Goal: Task Accomplishment & Management: Manage account settings

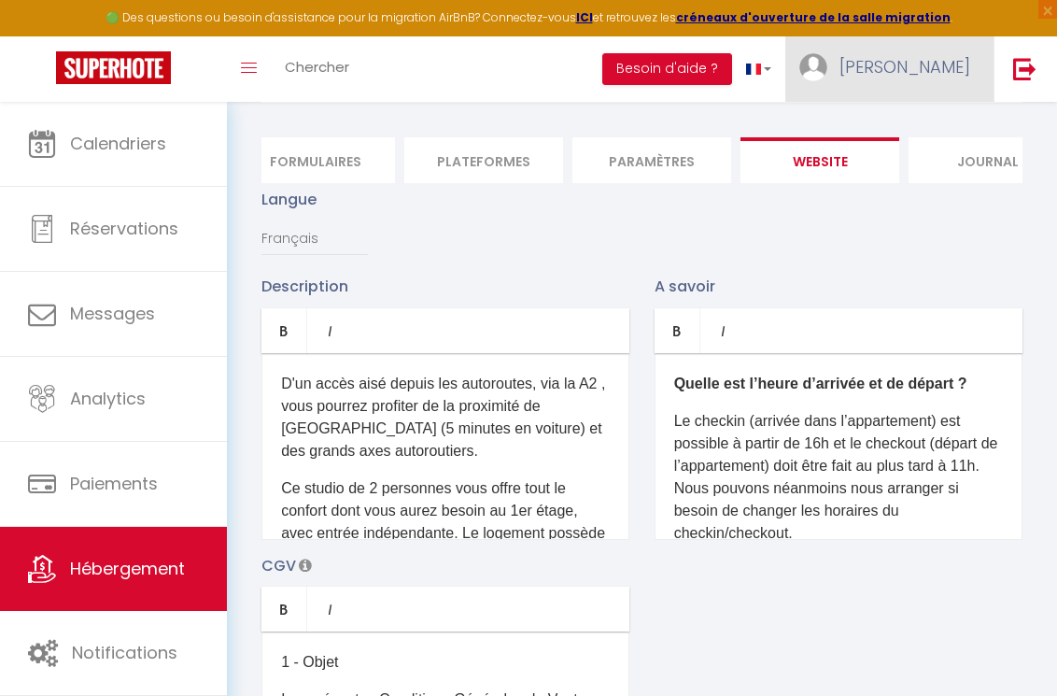
click at [951, 72] on span "[PERSON_NAME]" at bounding box center [904, 66] width 131 height 23
click at [911, 132] on link "Paramètres" at bounding box center [919, 130] width 138 height 32
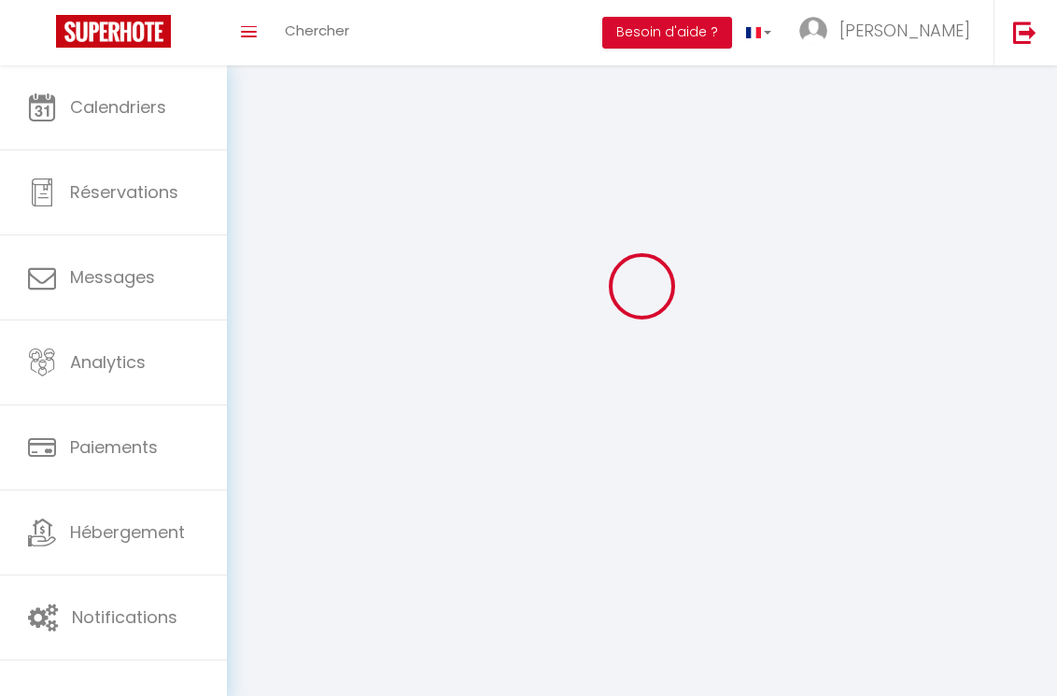
type input "[PERSON_NAME]"
type input "BEUZON"
type input "[PHONE_NUMBER]"
type input "[STREET_ADDRESS]"
type input "63910"
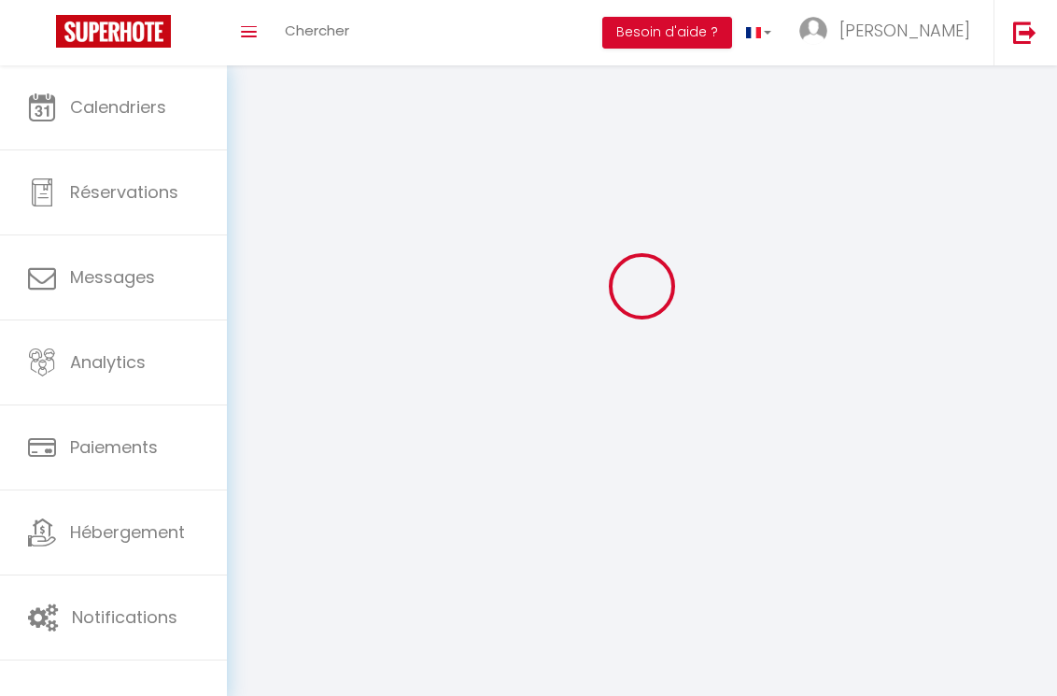
type input "vertaizon"
type input "yVInnoPdZYWLu4B0vzbtEKVbu"
type input "xpu368repd7649u4IXSu8cNcj"
type input "[URL][DOMAIN_NAME]"
select select "1"
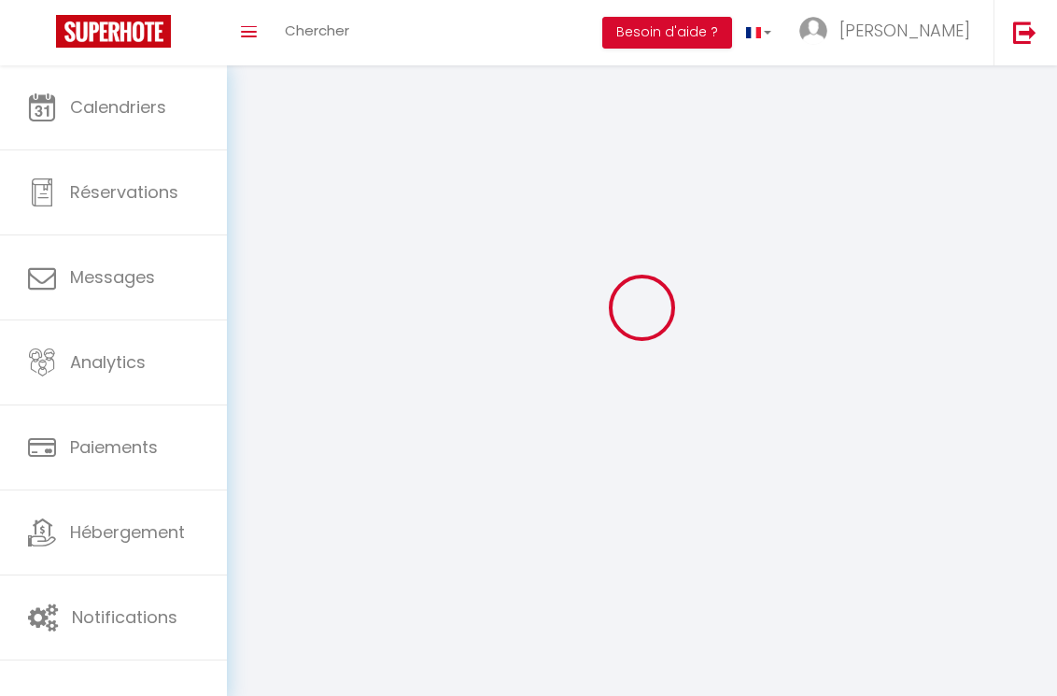
select select "28"
select select "fr"
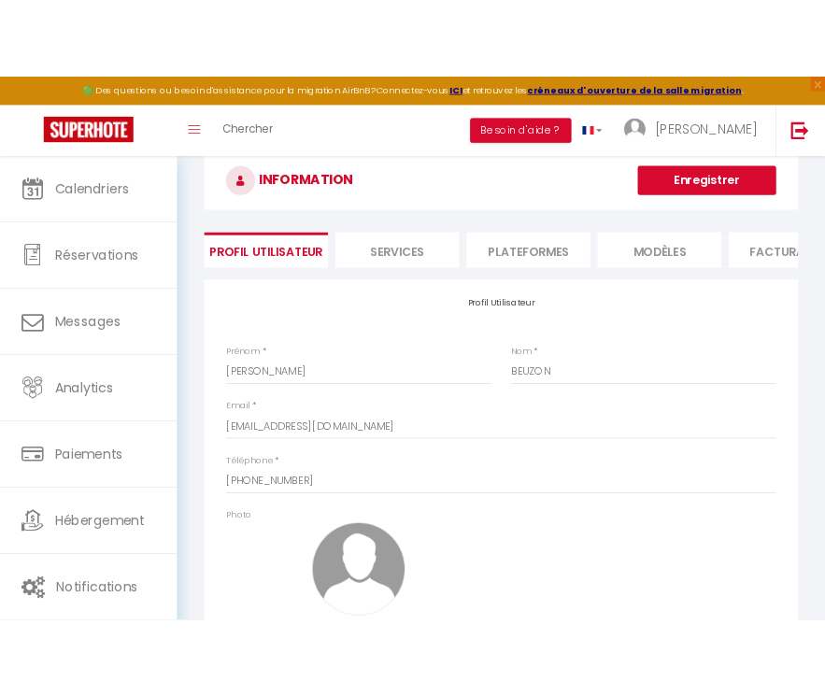
scroll to position [80, 0]
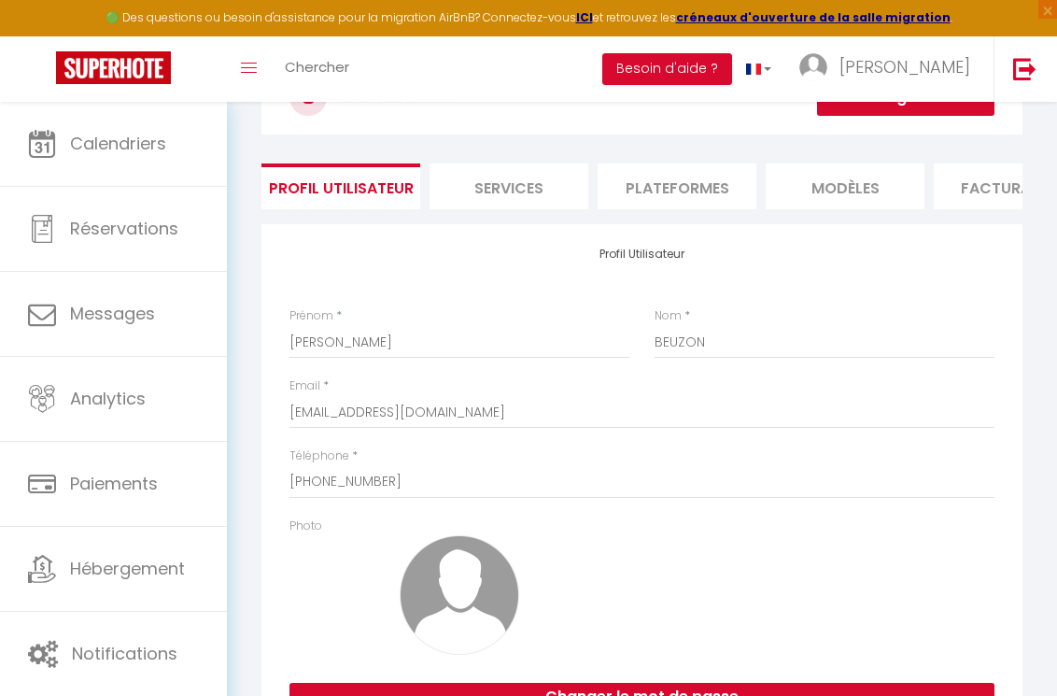
click at [653, 193] on li "Plateformes" at bounding box center [677, 186] width 159 height 46
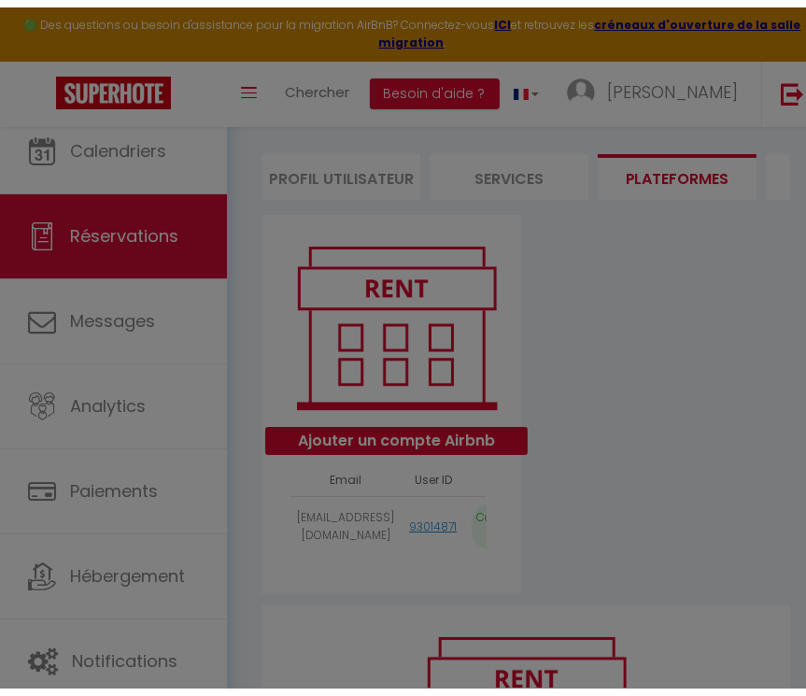
scroll to position [98, 0]
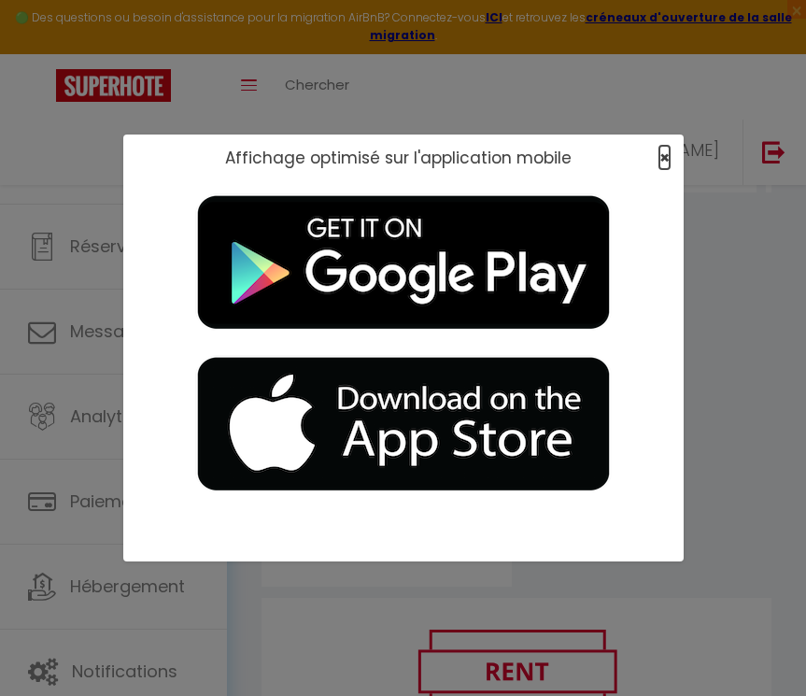
click at [663, 154] on span "×" at bounding box center [664, 157] width 10 height 23
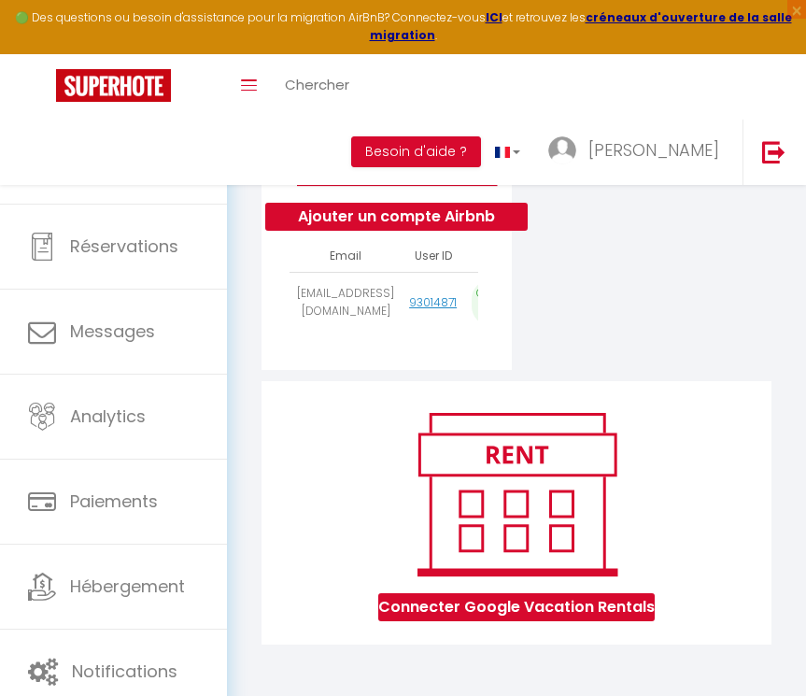
scroll to position [317, 0]
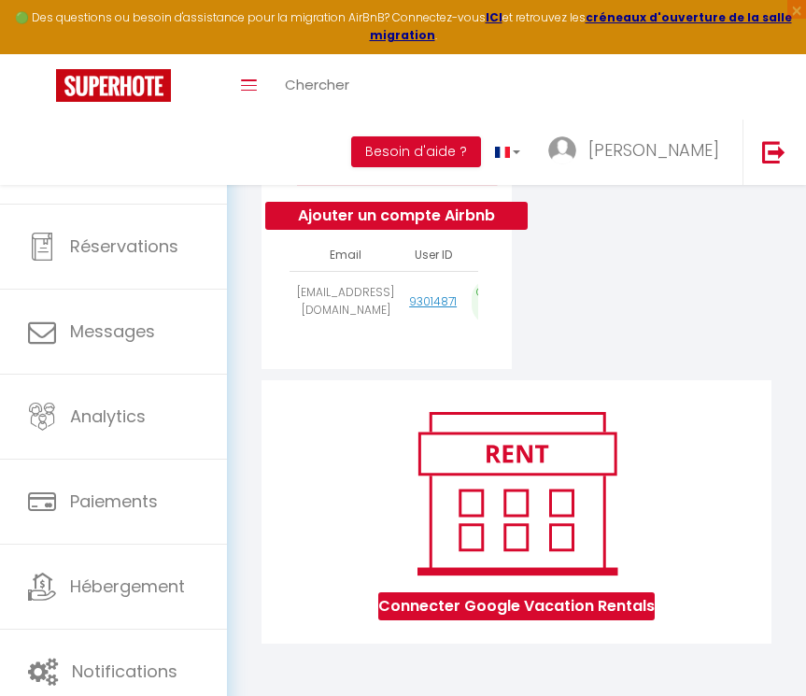
click at [402, 258] on th "Email" at bounding box center [345, 255] width 112 height 33
click at [362, 215] on button "Ajouter un compte Airbnb" at bounding box center [396, 216] width 262 height 28
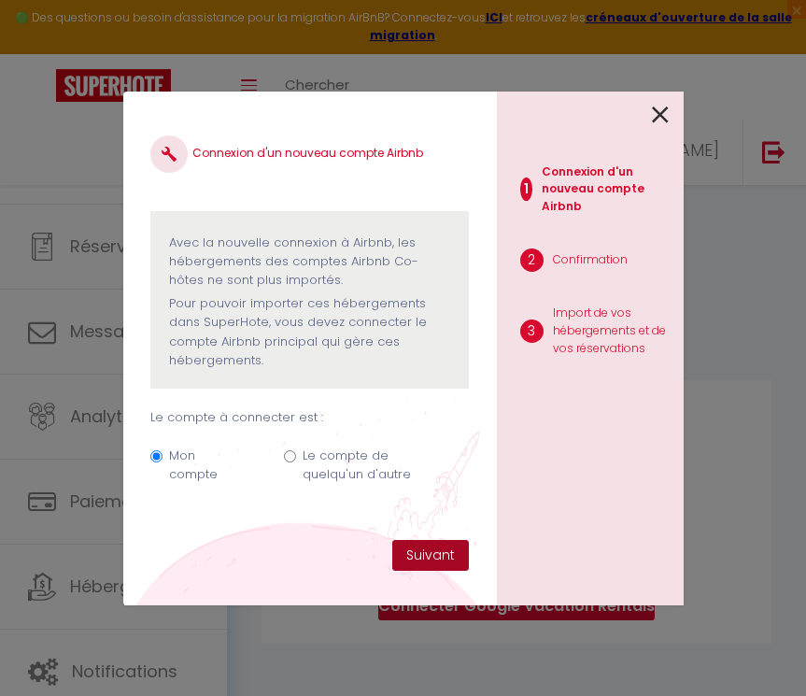
click at [413, 547] on button "Suivant" at bounding box center [430, 556] width 77 height 32
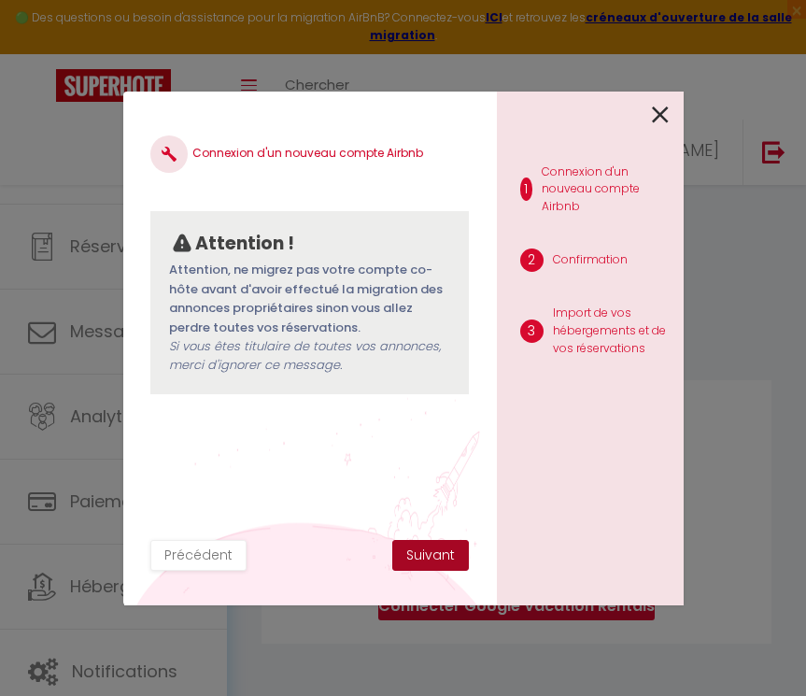
click at [415, 553] on button "Suivant" at bounding box center [430, 556] width 77 height 32
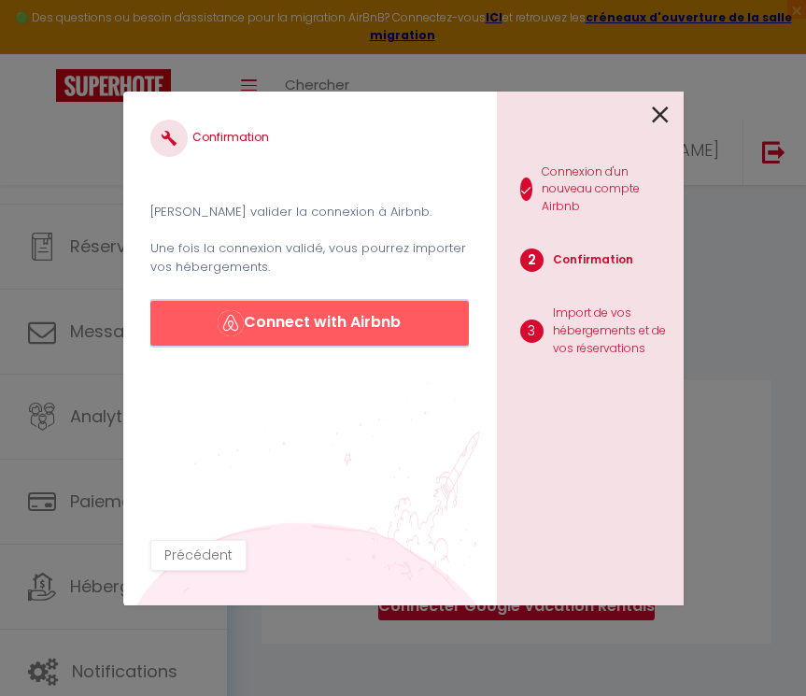
click at [292, 325] on button "Connect with Airbnb" at bounding box center [308, 323] width 317 height 45
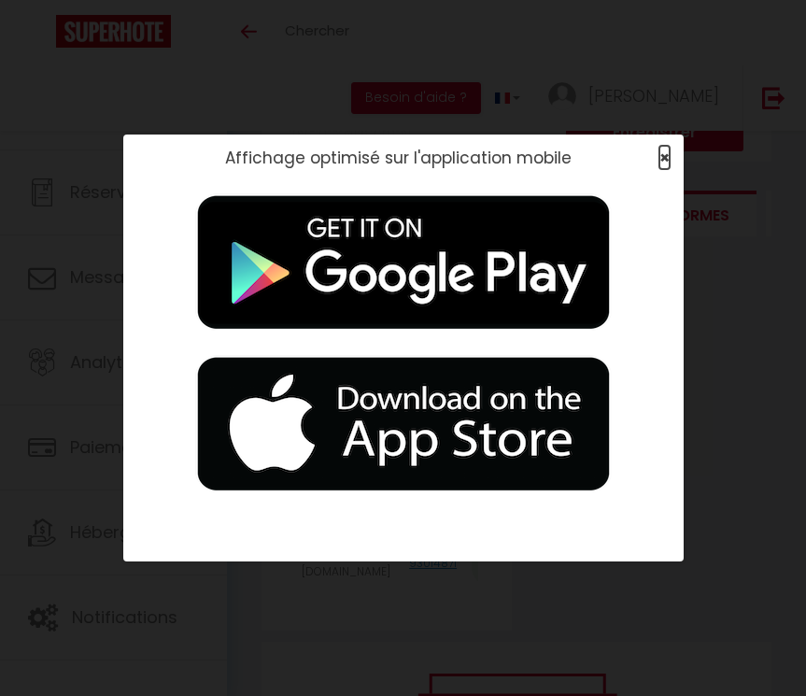
click at [662, 153] on span "×" at bounding box center [664, 157] width 10 height 23
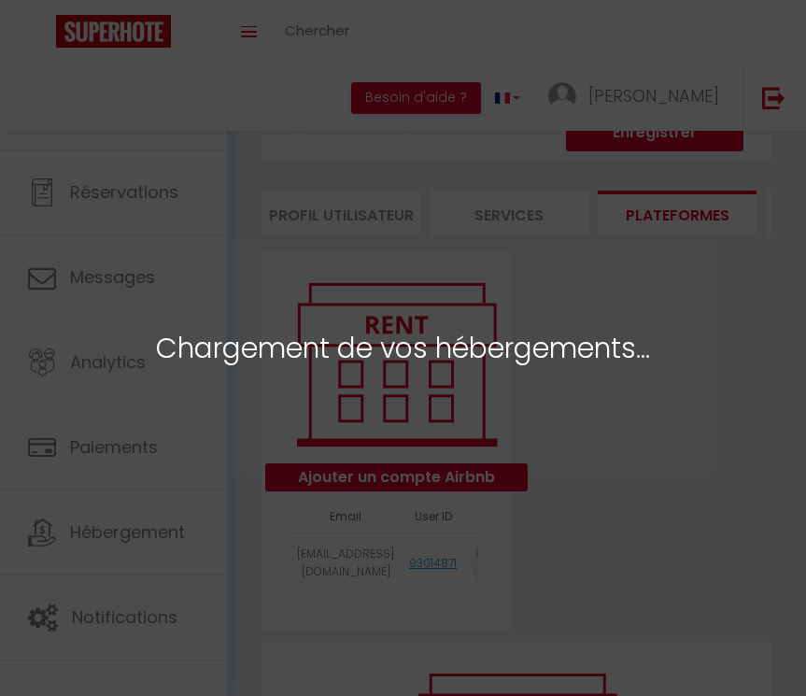
select select "76814"
select select "76815"
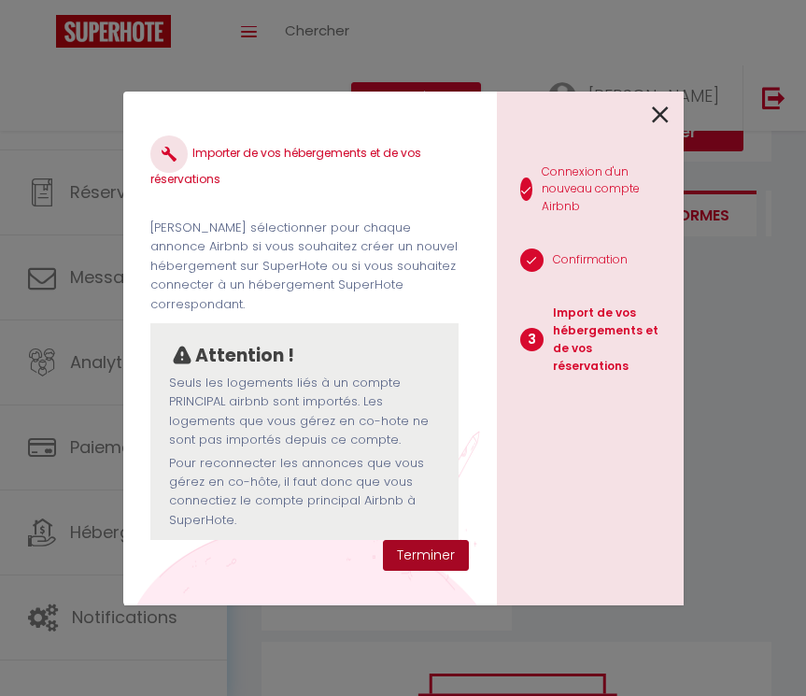
click at [407, 554] on button "Terminer" at bounding box center [426, 556] width 86 height 32
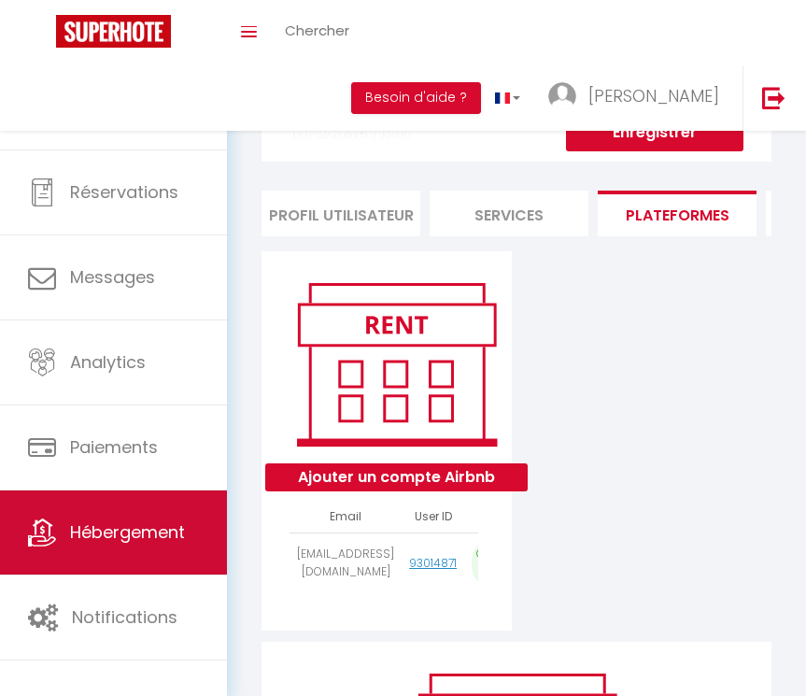
click at [120, 538] on span "Hébergement" at bounding box center [127, 531] width 115 height 23
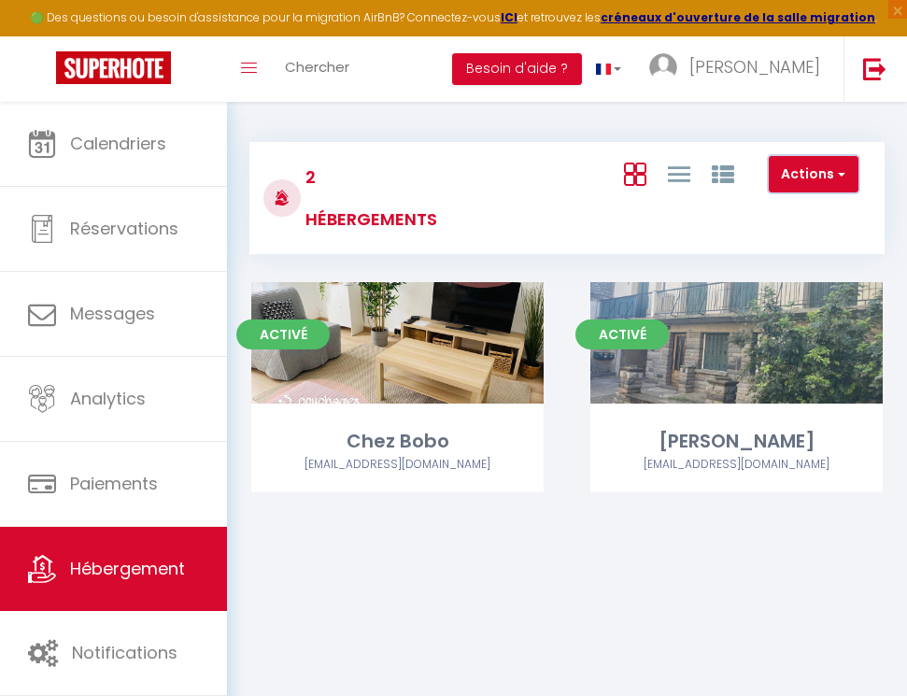
click at [803, 182] on button "Actions" at bounding box center [813, 174] width 90 height 37
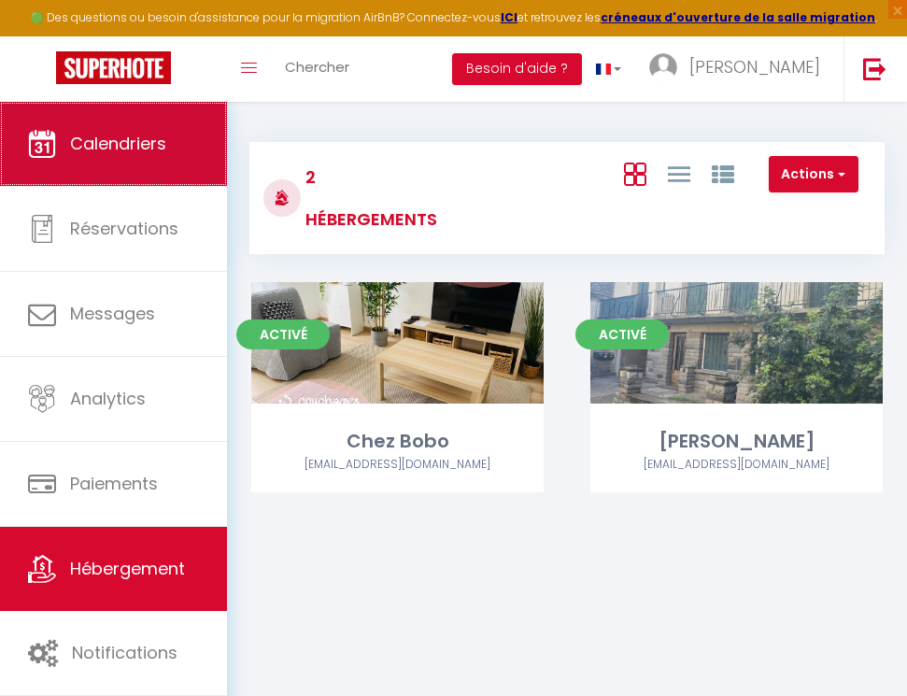
click at [119, 155] on span "Calendriers" at bounding box center [118, 143] width 96 height 23
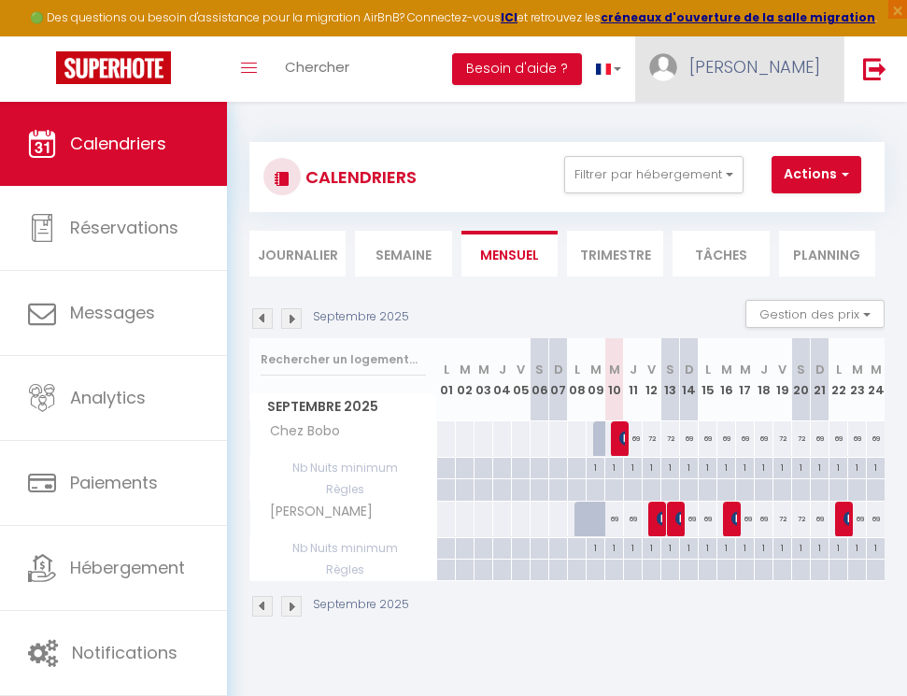
click at [788, 87] on link "[PERSON_NAME]" at bounding box center [739, 68] width 208 height 65
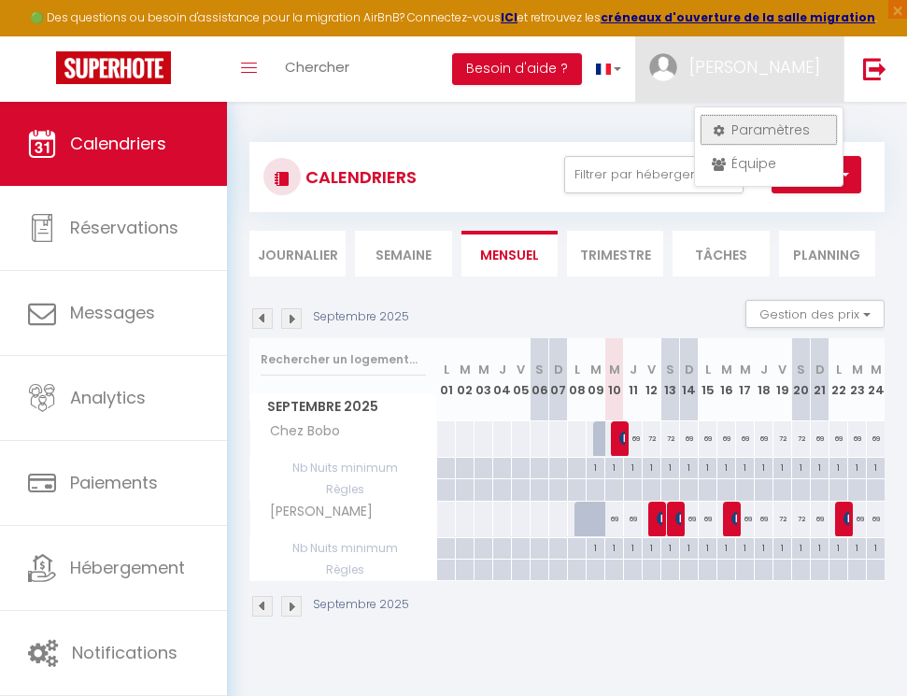
click at [775, 132] on link "Paramètres" at bounding box center [768, 130] width 138 height 32
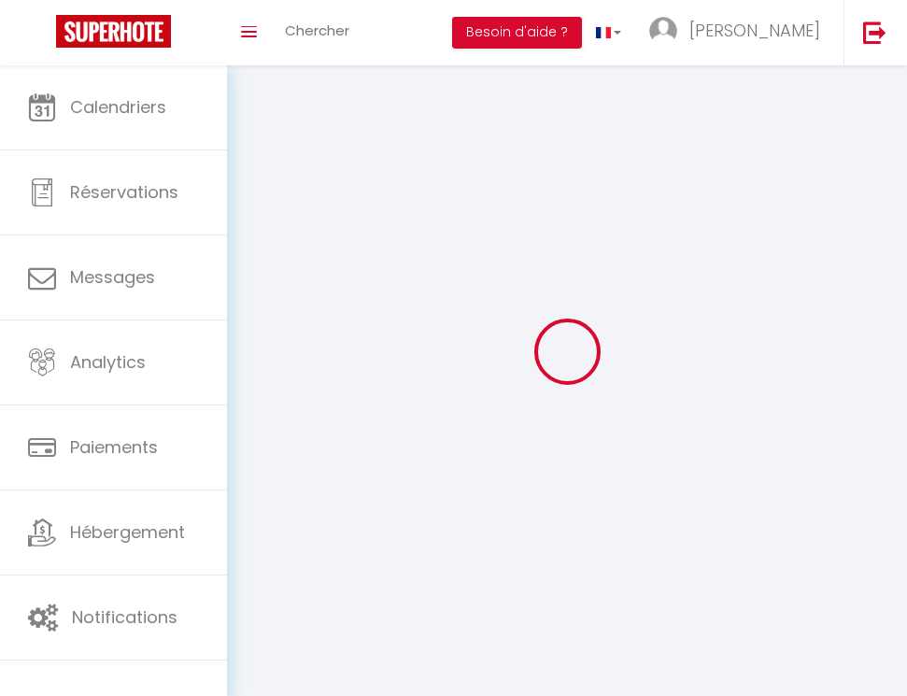
select select
type input "[PERSON_NAME]"
type input "BEUZON"
type input "[PHONE_NUMBER]"
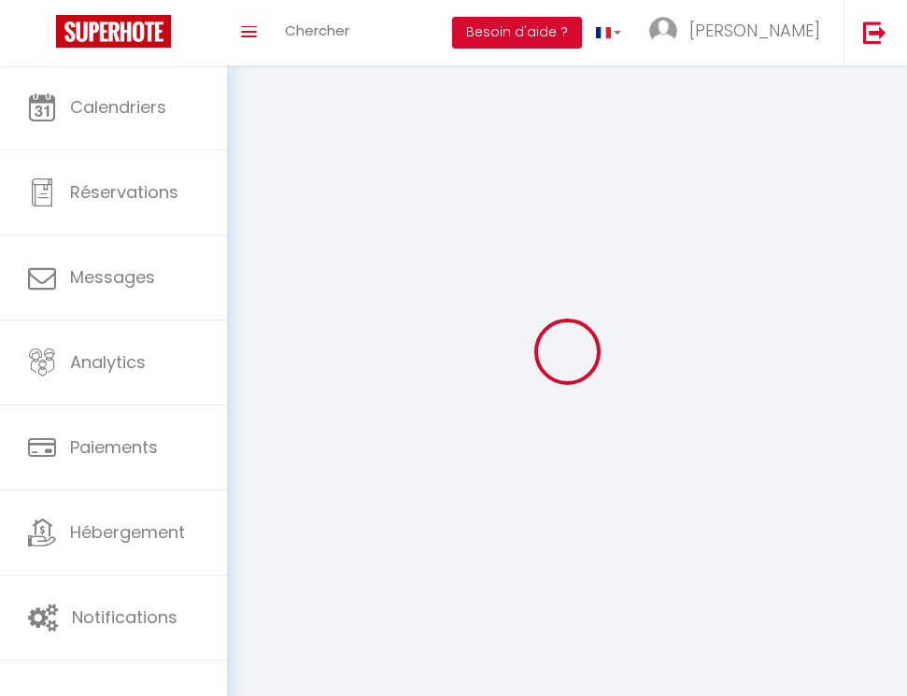
type input "[STREET_ADDRESS]"
type input "63910"
type input "vertaizon"
type input "yVInnoPdZYWLu4B0vzbtEKVbu"
type input "xpu368repd7649u4IXSu8cNcj"
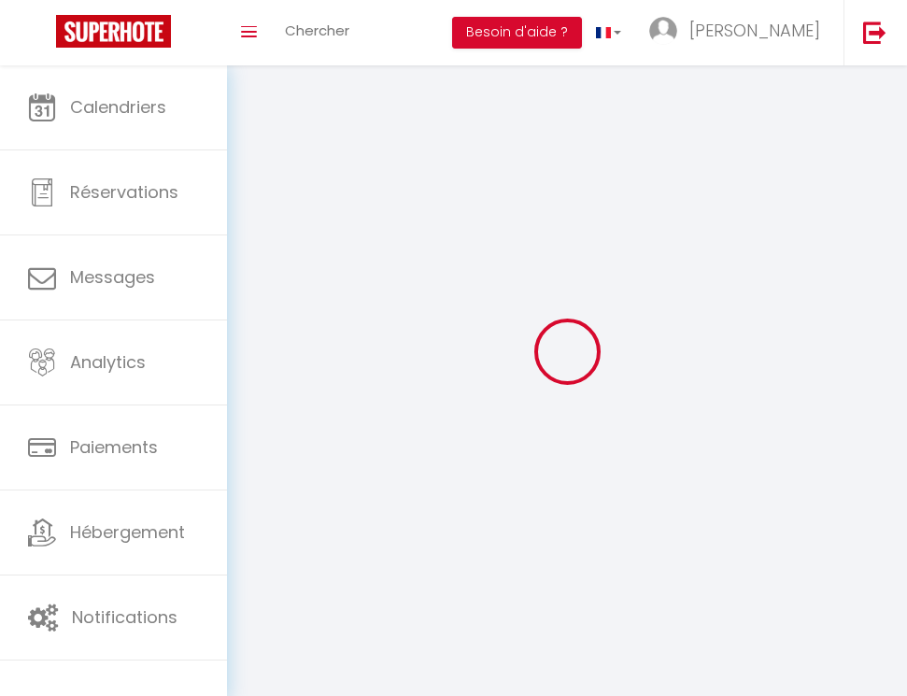
type input "[URL][DOMAIN_NAME]"
select select "28"
select select "fr"
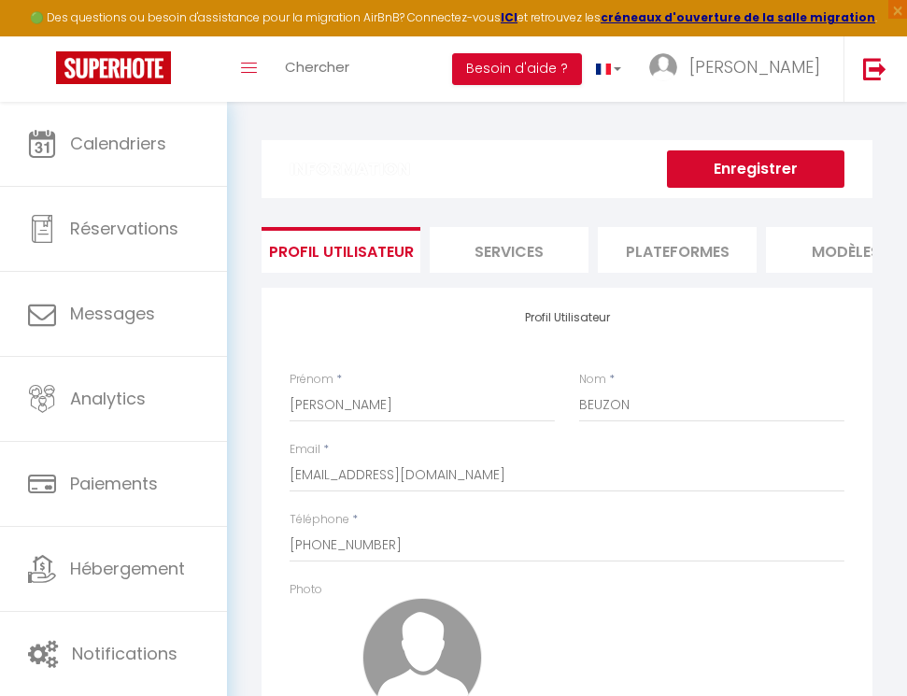
click at [696, 256] on li "Plateformes" at bounding box center [677, 250] width 159 height 46
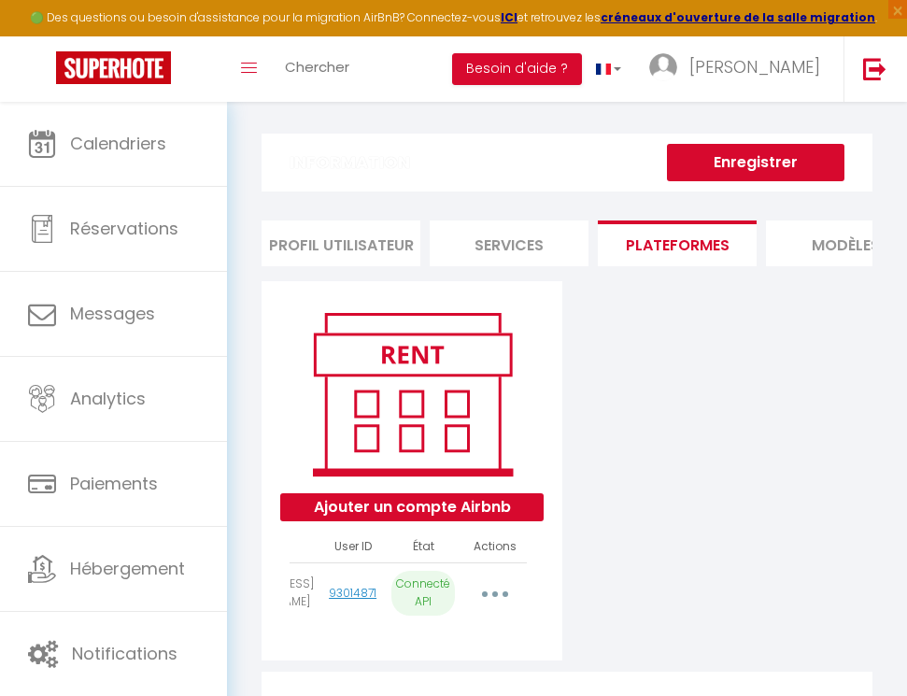
scroll to position [0, 174]
click at [501, 588] on button "button" at bounding box center [494, 593] width 49 height 35
click at [498, 595] on button "button" at bounding box center [494, 593] width 49 height 35
click at [489, 593] on button "button" at bounding box center [494, 593] width 49 height 35
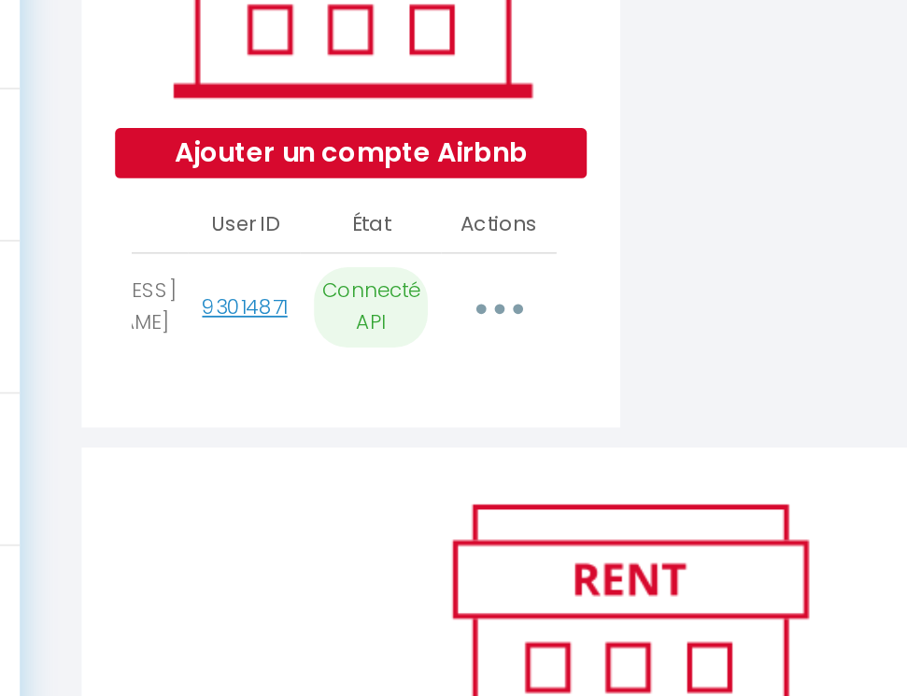
scroll to position [123, 0]
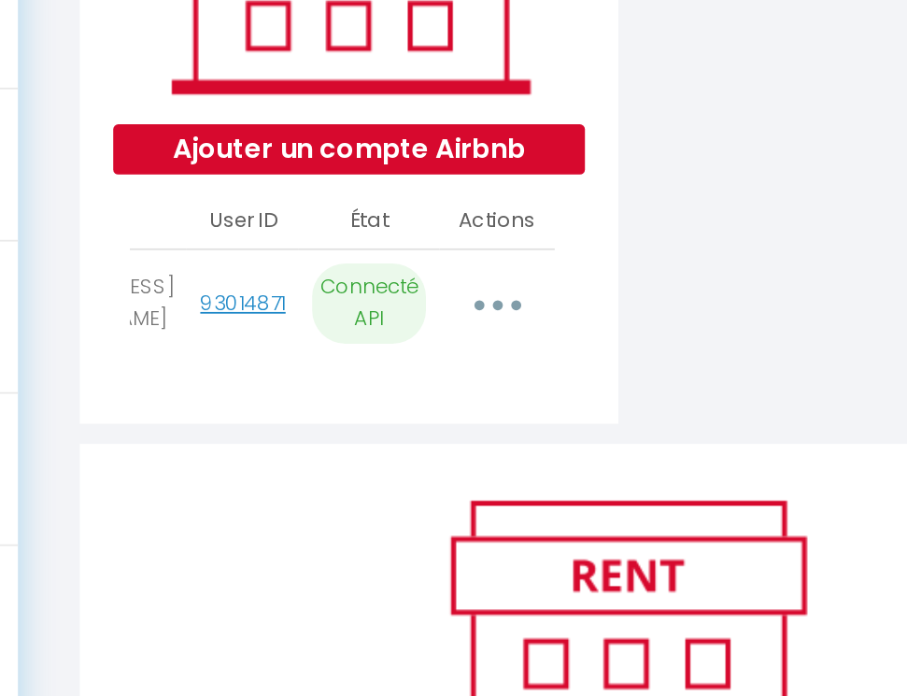
click at [492, 476] on icon "button" at bounding box center [495, 477] width 6 height 6
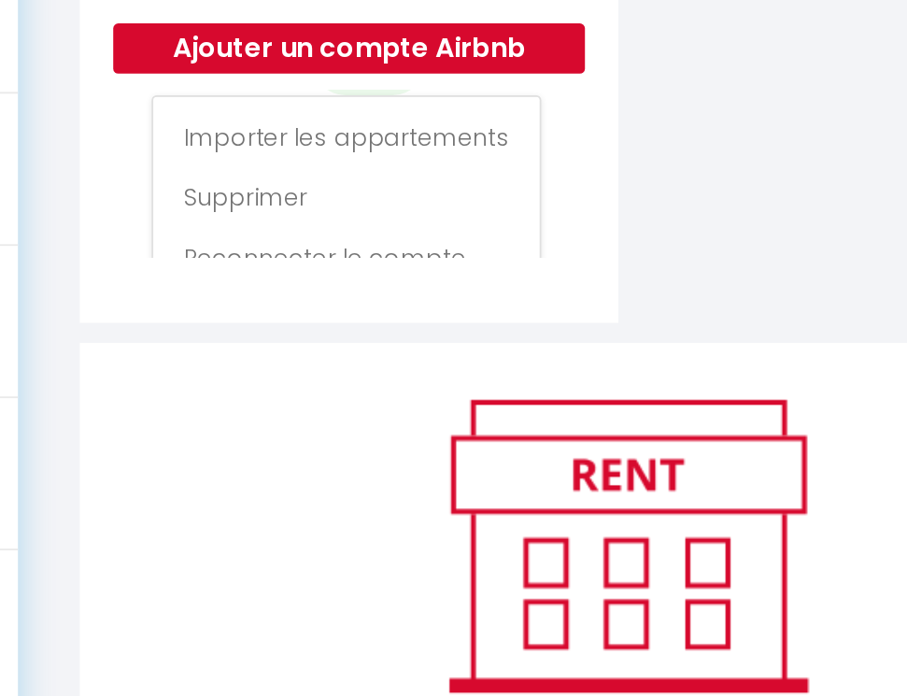
scroll to position [92, 173]
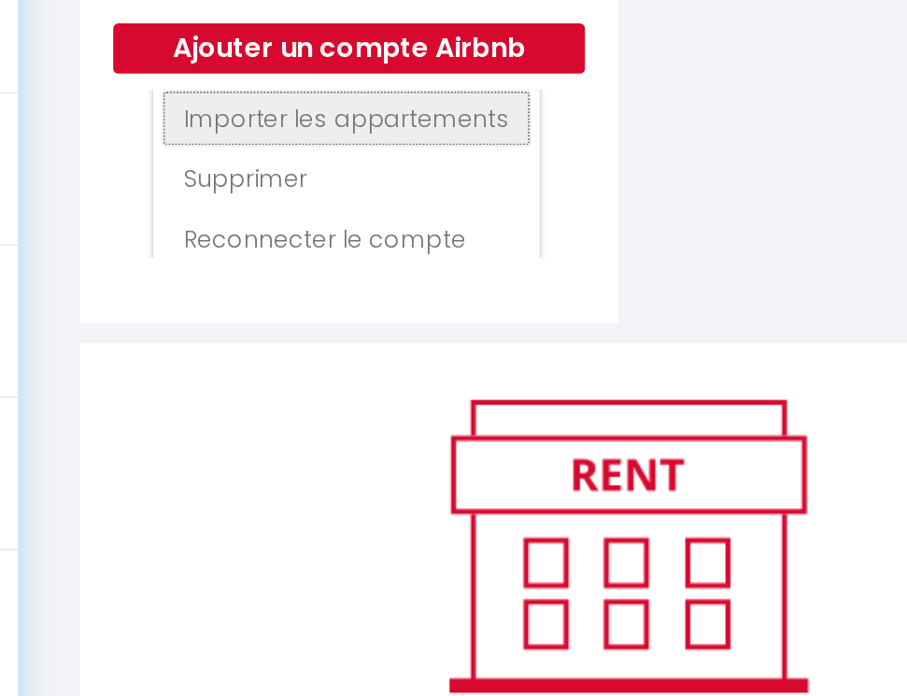
click at [448, 373] on link "Importer les appartements" at bounding box center [410, 371] width 206 height 32
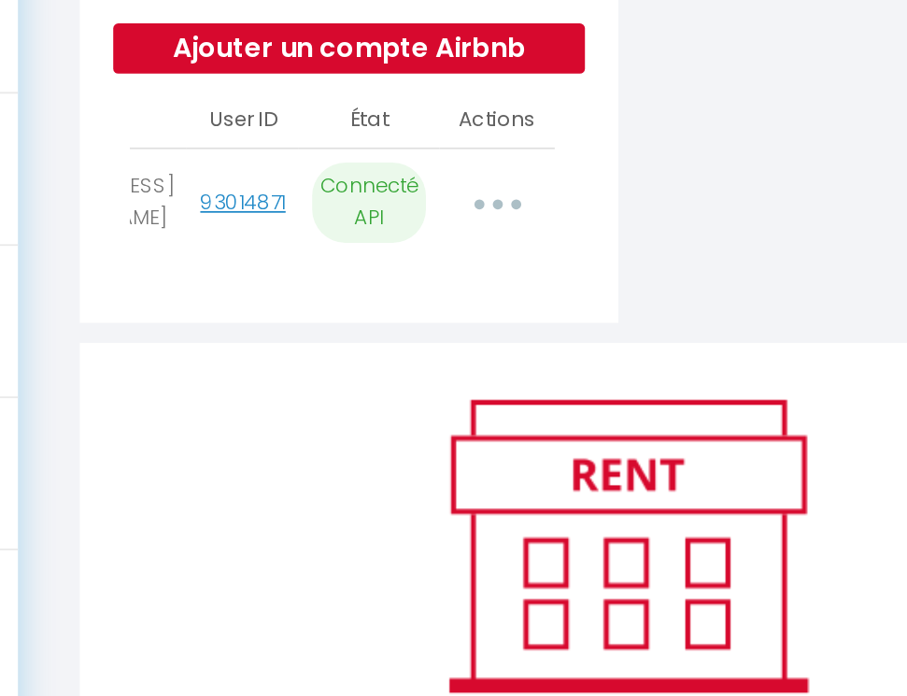
scroll to position [0, 173]
select select "76814"
select select "76815"
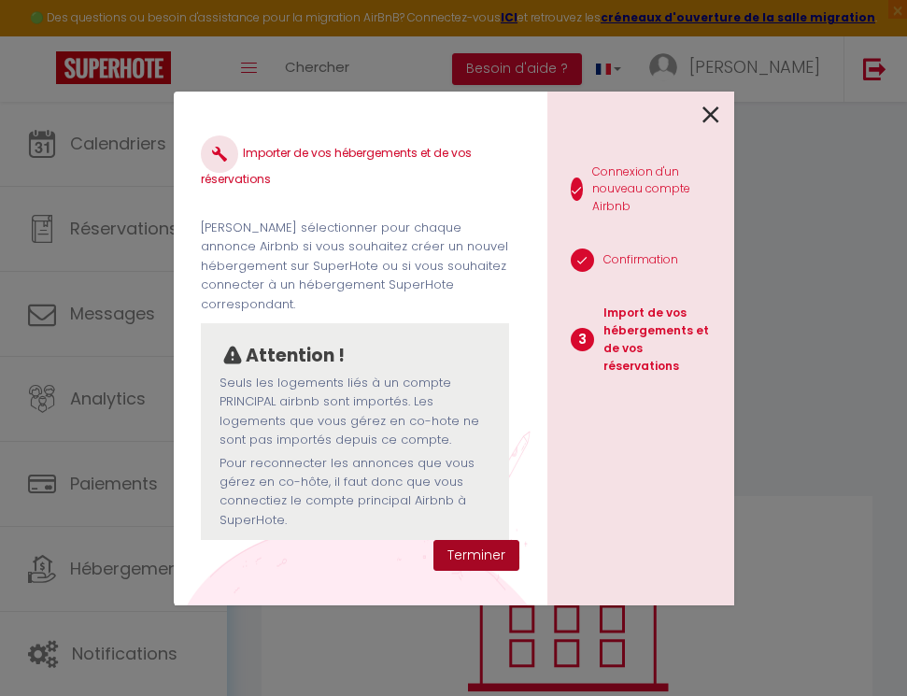
click at [474, 549] on button "Terminer" at bounding box center [476, 556] width 86 height 32
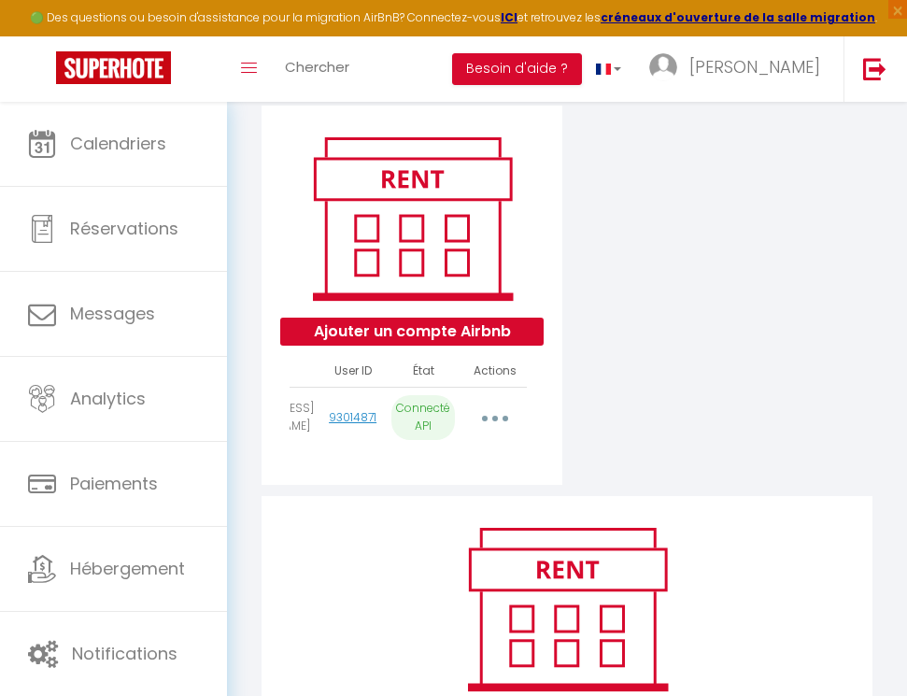
click at [505, 416] on button "button" at bounding box center [494, 418] width 49 height 35
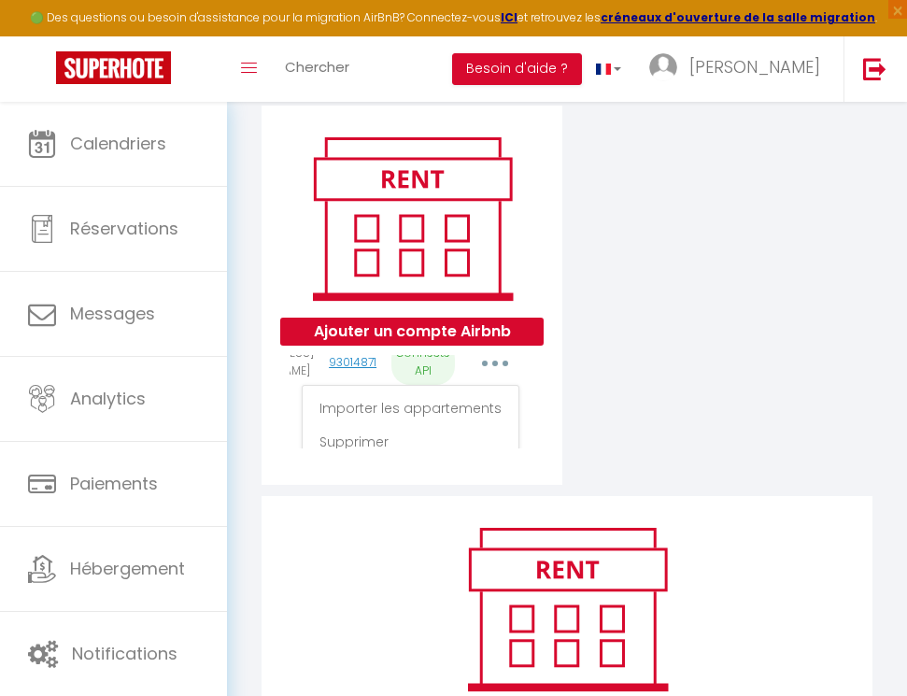
scroll to position [58, 172]
click at [460, 405] on link "Importer les appartements" at bounding box center [410, 405] width 206 height 32
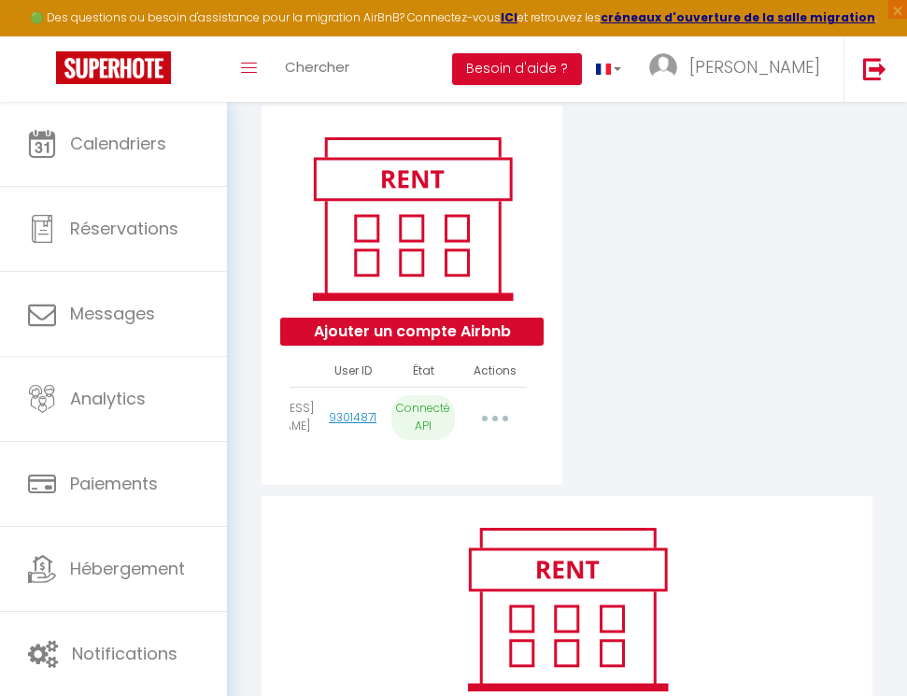
scroll to position [0, 172]
select select "76814"
select select "76815"
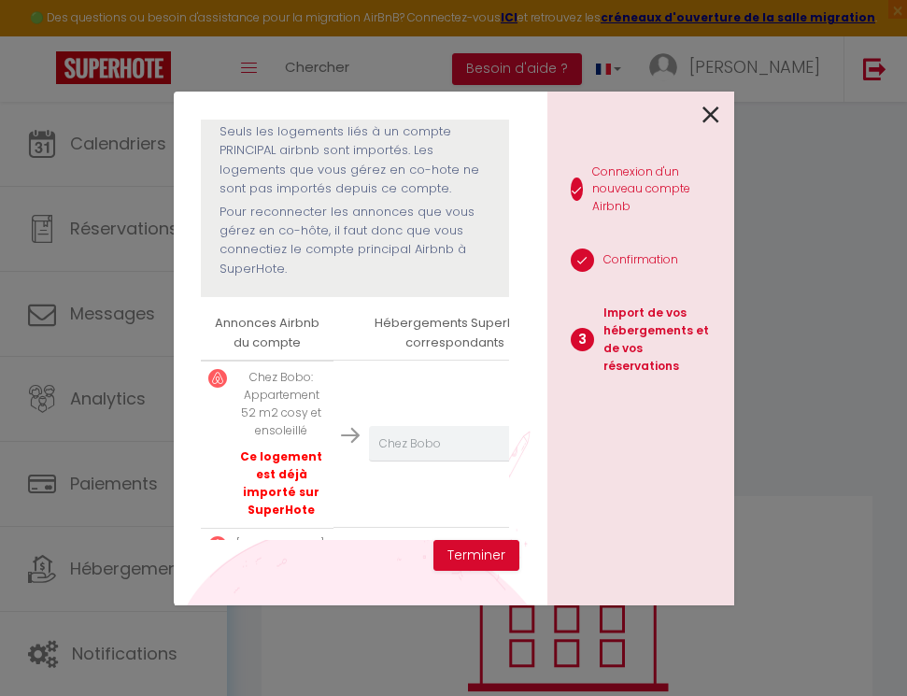
scroll to position [255, 0]
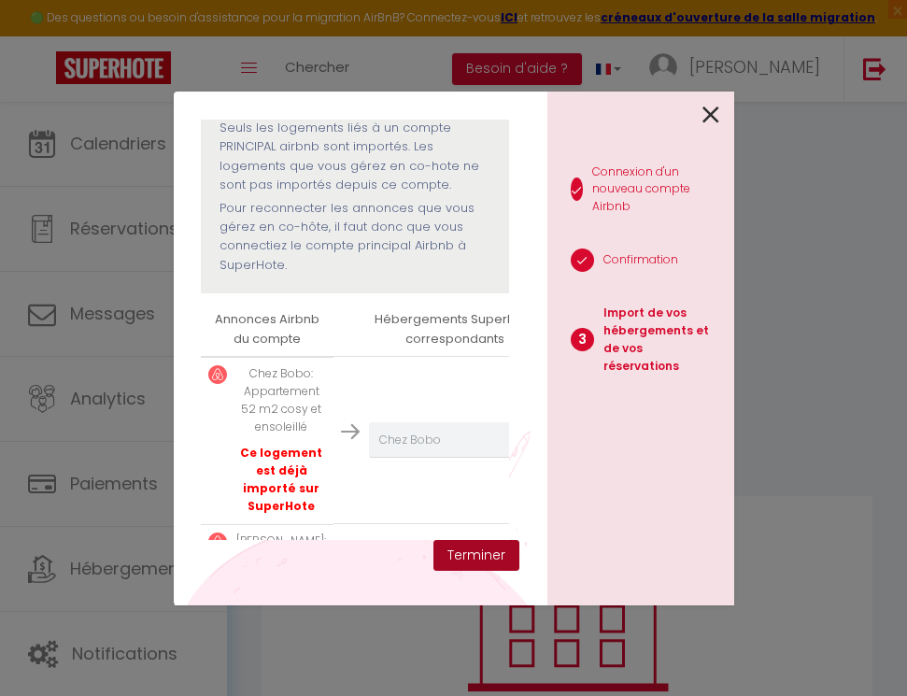
click at [482, 546] on button "Terminer" at bounding box center [476, 556] width 86 height 32
